Goal: Communication & Community: Connect with others

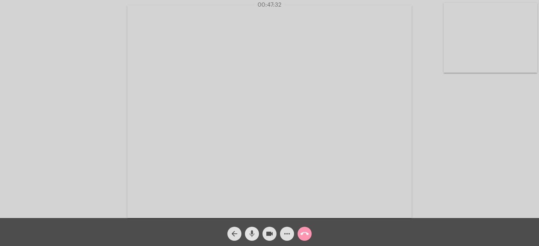
click at [253, 230] on mat-icon "mic" at bounding box center [252, 234] width 8 height 8
click at [253, 230] on mat-icon "mic_off" at bounding box center [252, 234] width 8 height 8
click at [253, 230] on mat-icon "mic" at bounding box center [252, 234] width 8 height 8
click at [250, 234] on mat-icon "mic_off" at bounding box center [252, 234] width 8 height 8
click at [250, 234] on mat-icon "mic" at bounding box center [252, 234] width 8 height 8
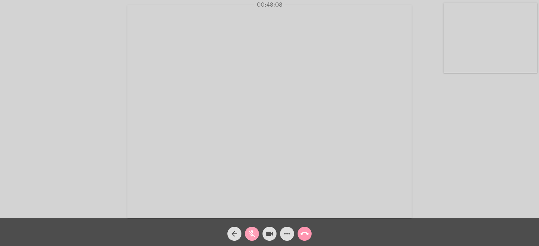
click at [250, 234] on mat-icon "mic_off" at bounding box center [252, 234] width 8 height 8
click at [250, 234] on mat-icon "mic" at bounding box center [252, 234] width 8 height 8
click at [250, 234] on mat-icon "mic_off" at bounding box center [252, 234] width 8 height 8
click at [250, 234] on mat-icon "mic" at bounding box center [252, 234] width 8 height 8
click at [250, 234] on mat-icon "mic_off" at bounding box center [252, 234] width 8 height 8
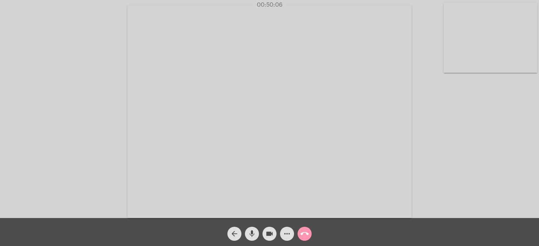
click at [250, 234] on mat-icon "mic" at bounding box center [252, 234] width 8 height 8
click at [250, 234] on mat-icon "mic_off" at bounding box center [252, 234] width 8 height 8
click at [305, 231] on mat-icon "call_end" at bounding box center [304, 234] width 8 height 8
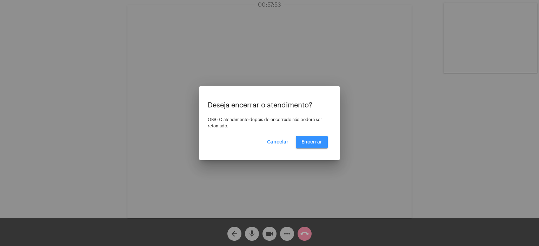
click at [320, 146] on button "Encerrar" at bounding box center [312, 142] width 32 height 13
